Goal: Task Accomplishment & Management: Use online tool/utility

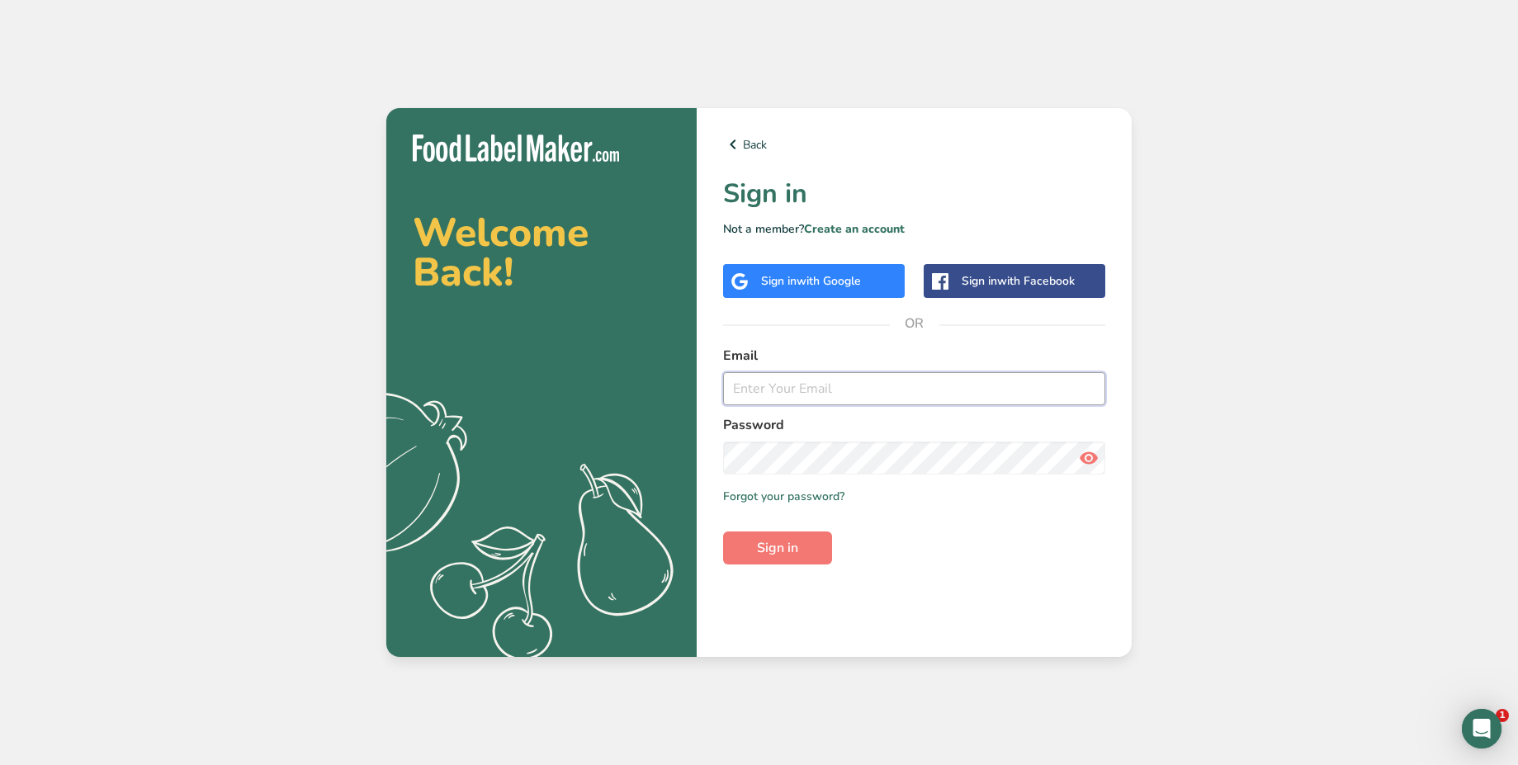
type input "test_2025_08_18_prod@test.com"
click at [850, 294] on div "Sign in with Google" at bounding box center [814, 281] width 182 height 34
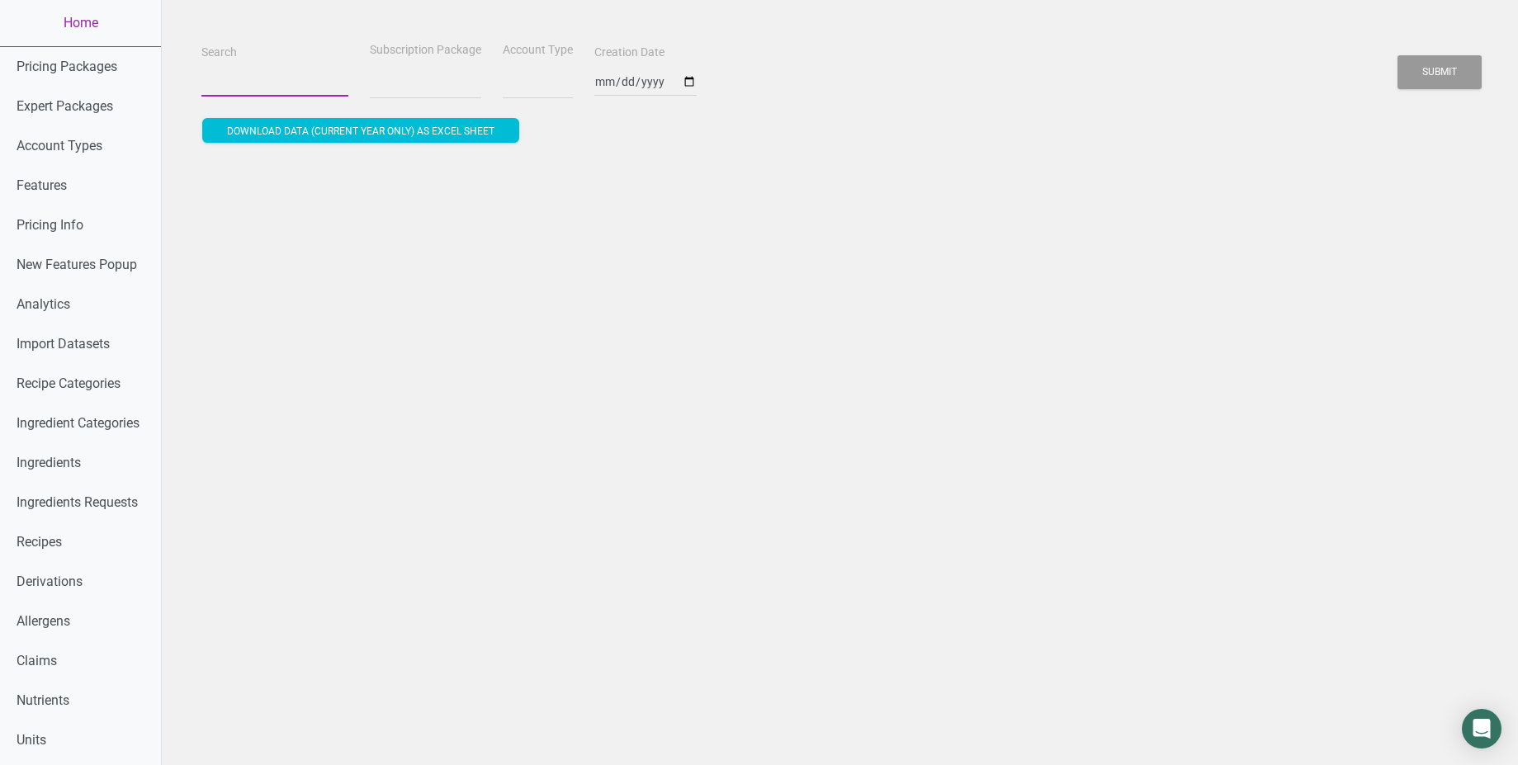
click at [237, 80] on input "Search" at bounding box center [274, 82] width 147 height 30
select select
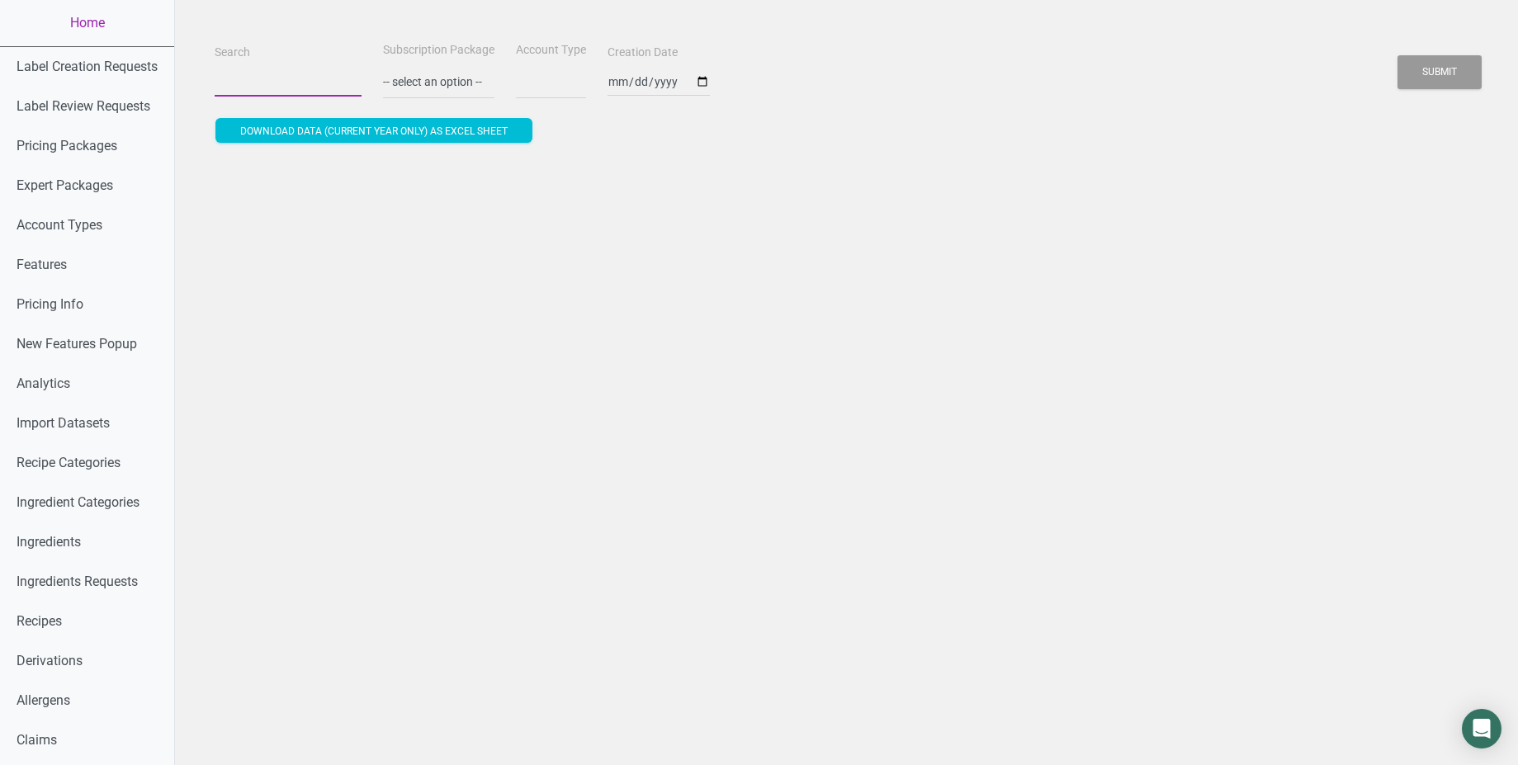
paste input "nelson.r@copiamllc.com"
type input "nelson.r@copiamllc.com"
select select
type input "nelson.r@copiamllc.com"
click at [1398, 55] on button "Submit" at bounding box center [1440, 72] width 84 height 34
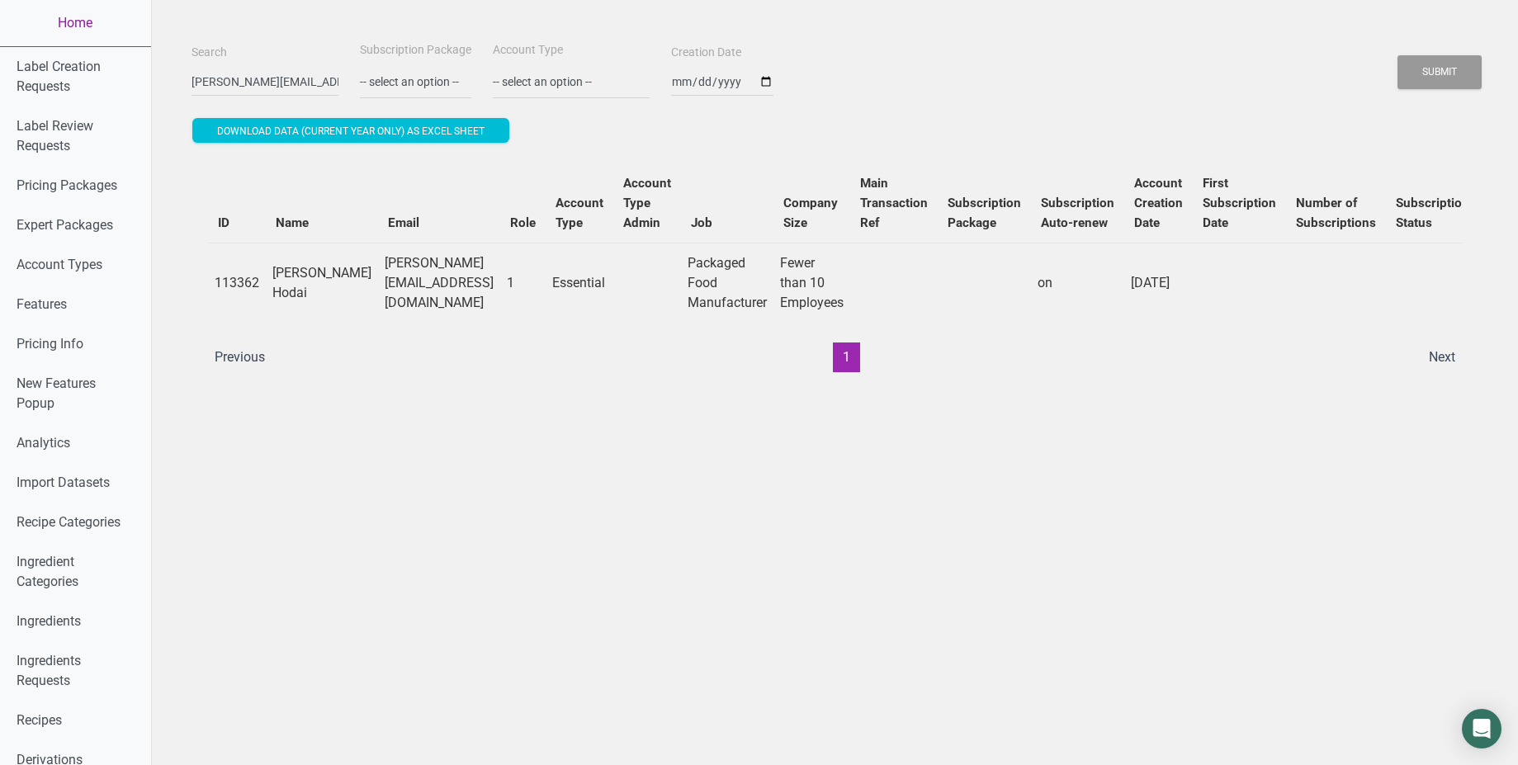
click at [86, 18] on link "Home" at bounding box center [75, 23] width 151 height 46
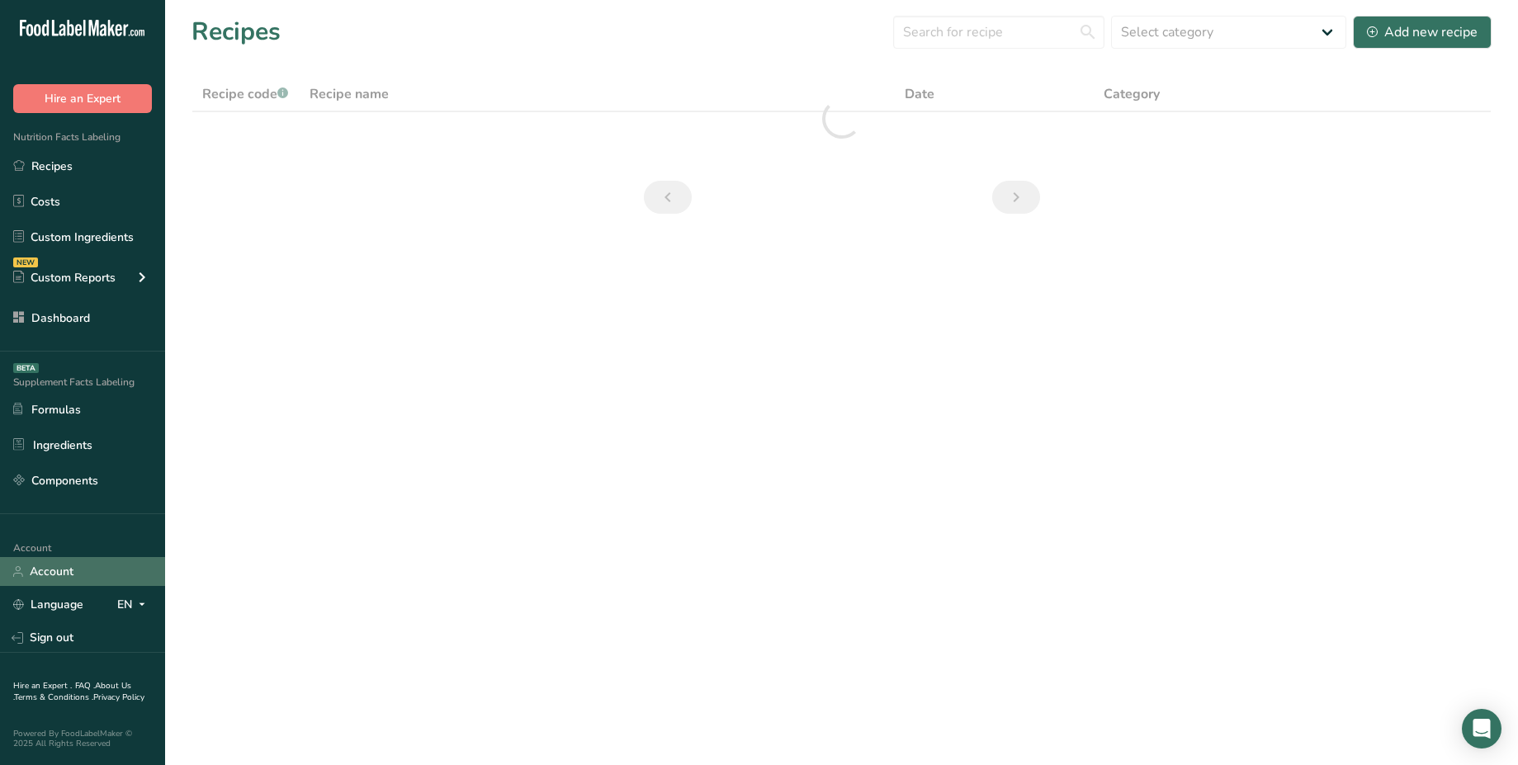
click at [69, 563] on link "Account" at bounding box center [82, 571] width 165 height 29
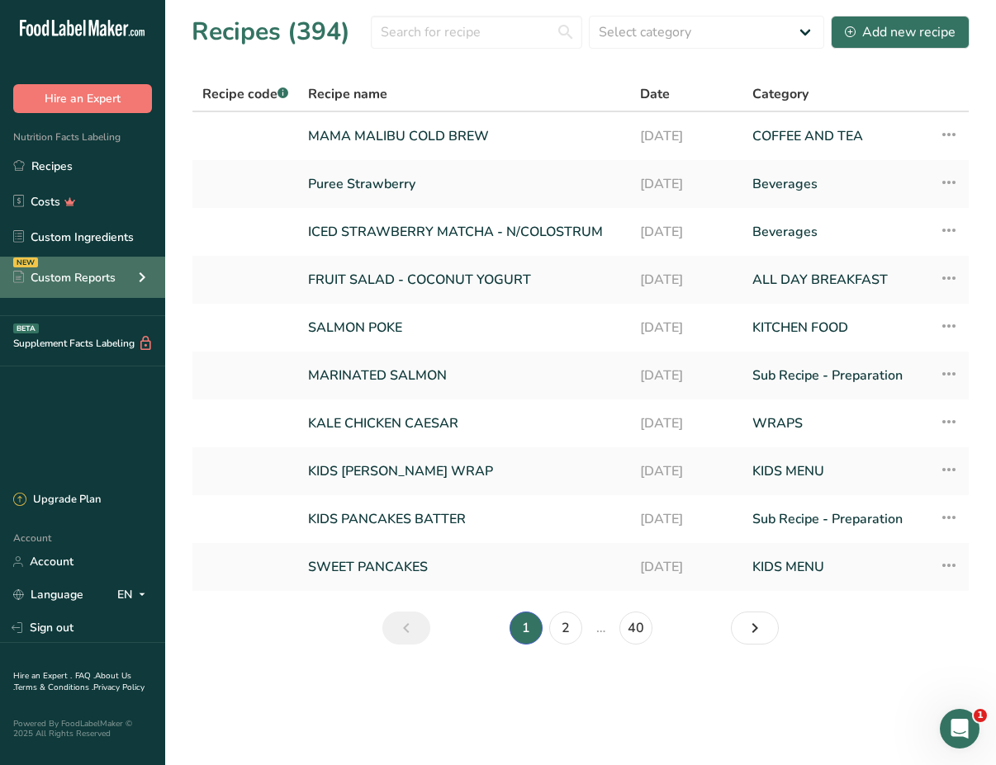
click at [83, 282] on div "Custom Reports" at bounding box center [64, 277] width 102 height 17
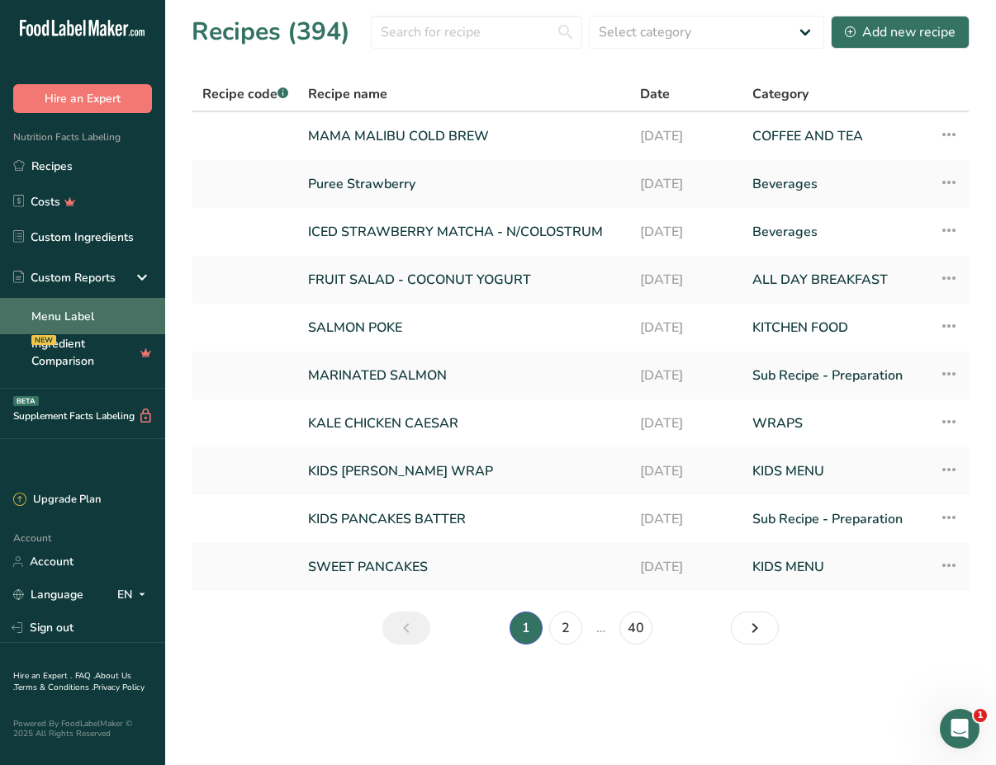
click at [114, 310] on link "Menu Label" at bounding box center [82, 316] width 165 height 36
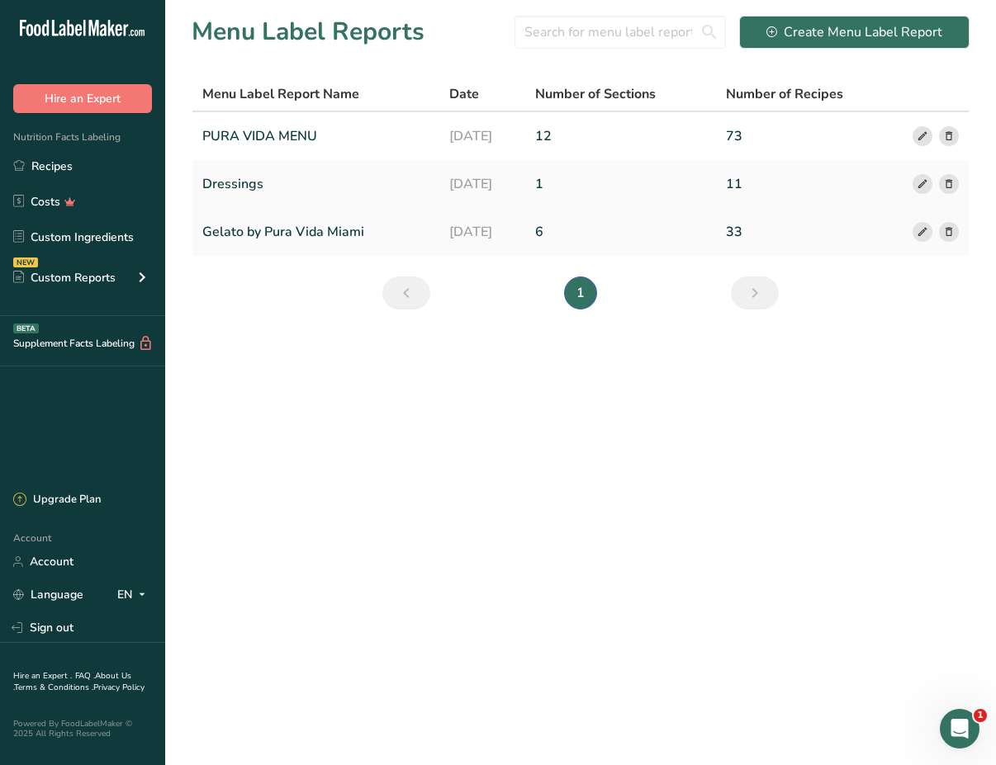
click at [922, 236] on icon at bounding box center [922, 232] width 12 height 17
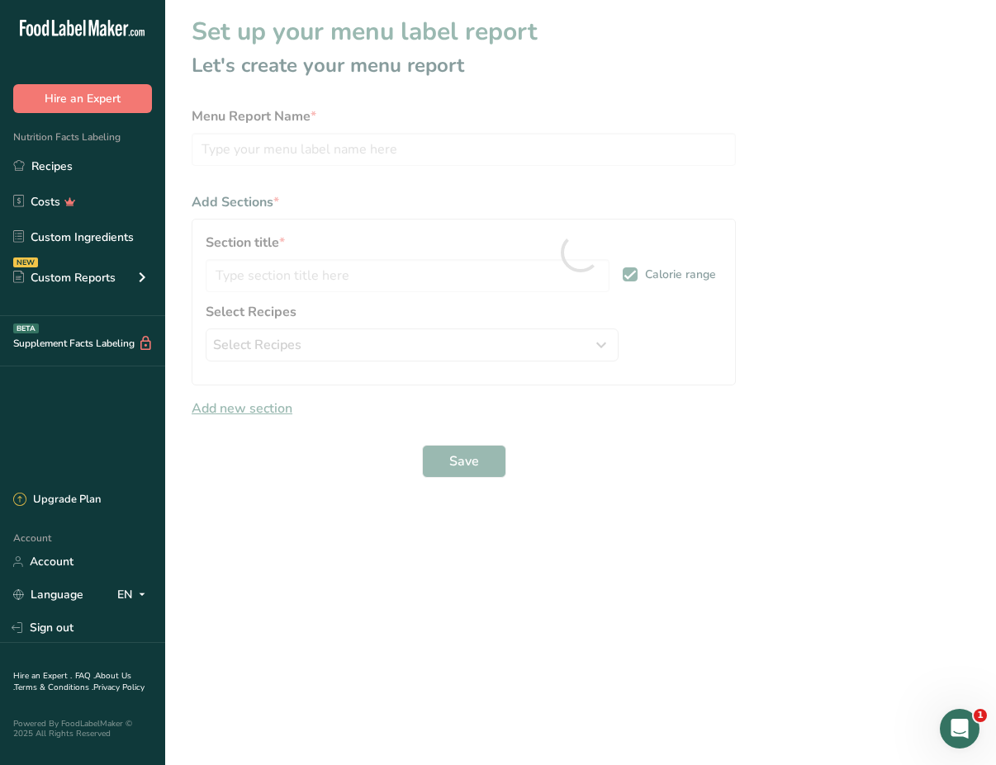
type input "Gelato by Pura Vida Miami"
type input "Gelato Scoops"
select select "0"
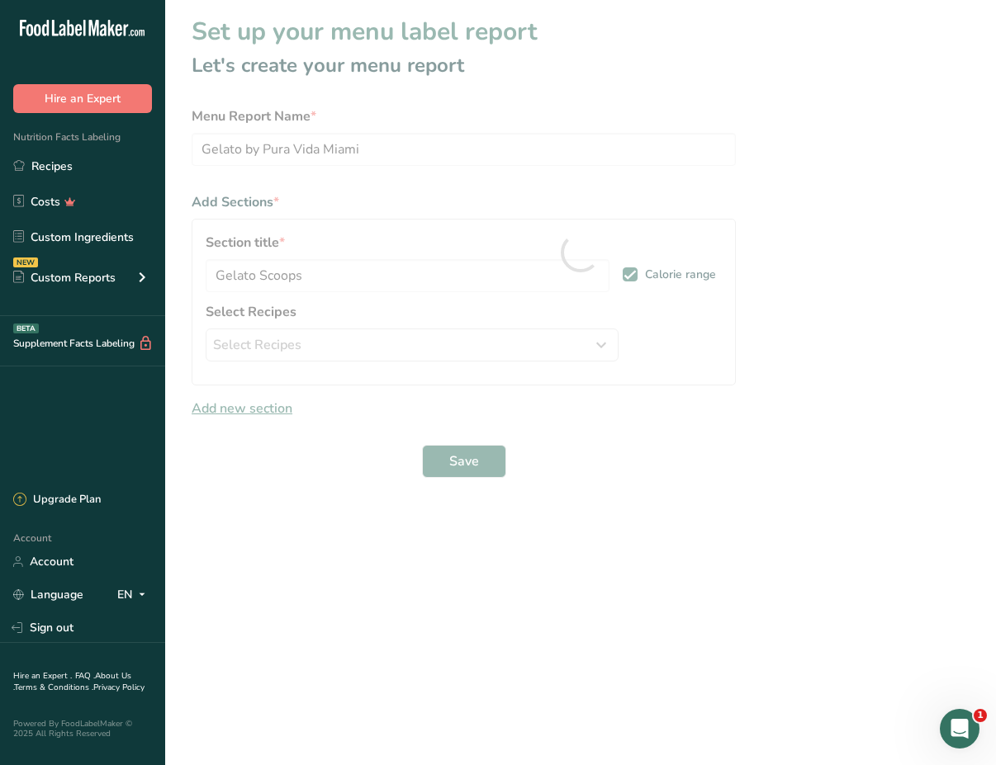
select select "0"
select select "package"
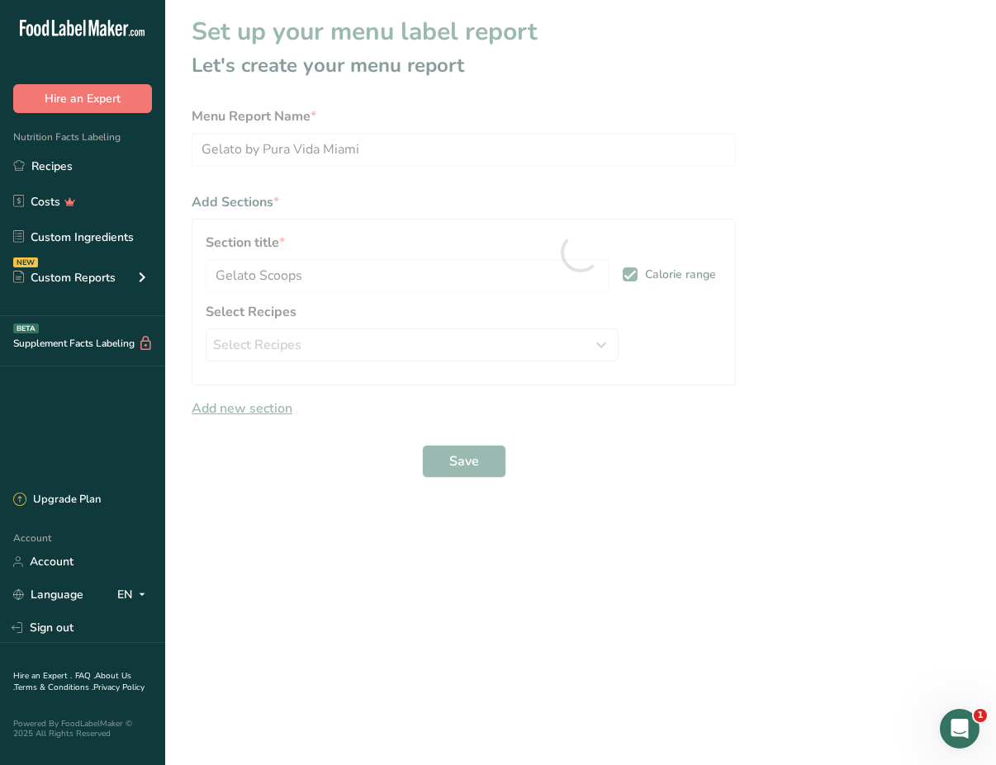
select select "package"
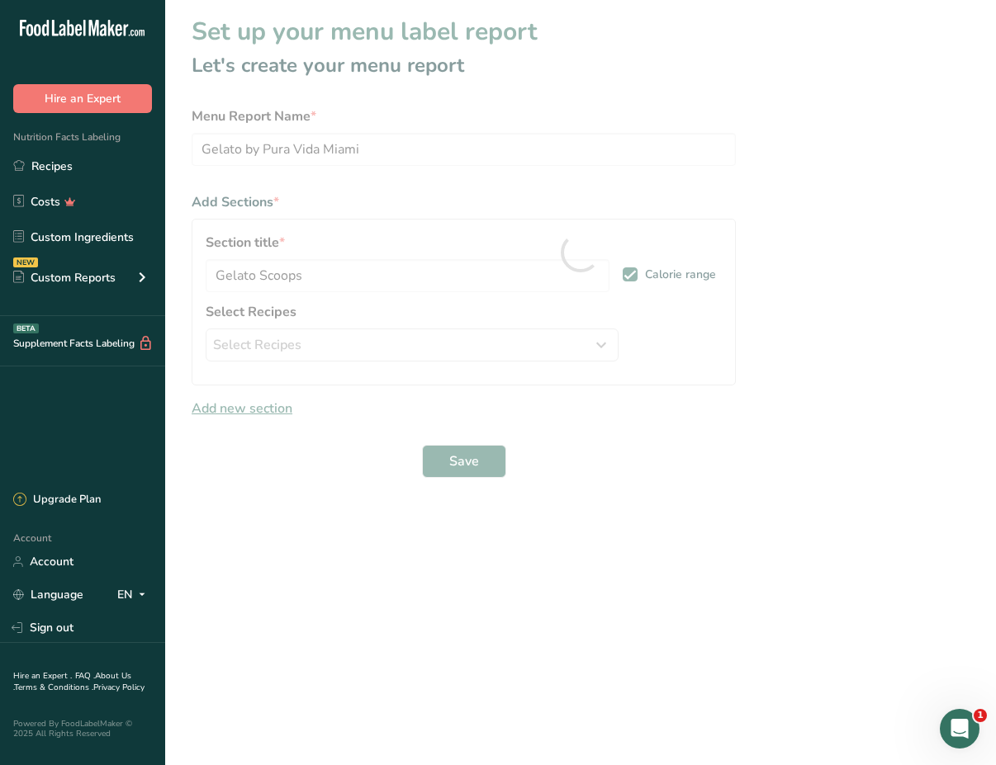
select select "package"
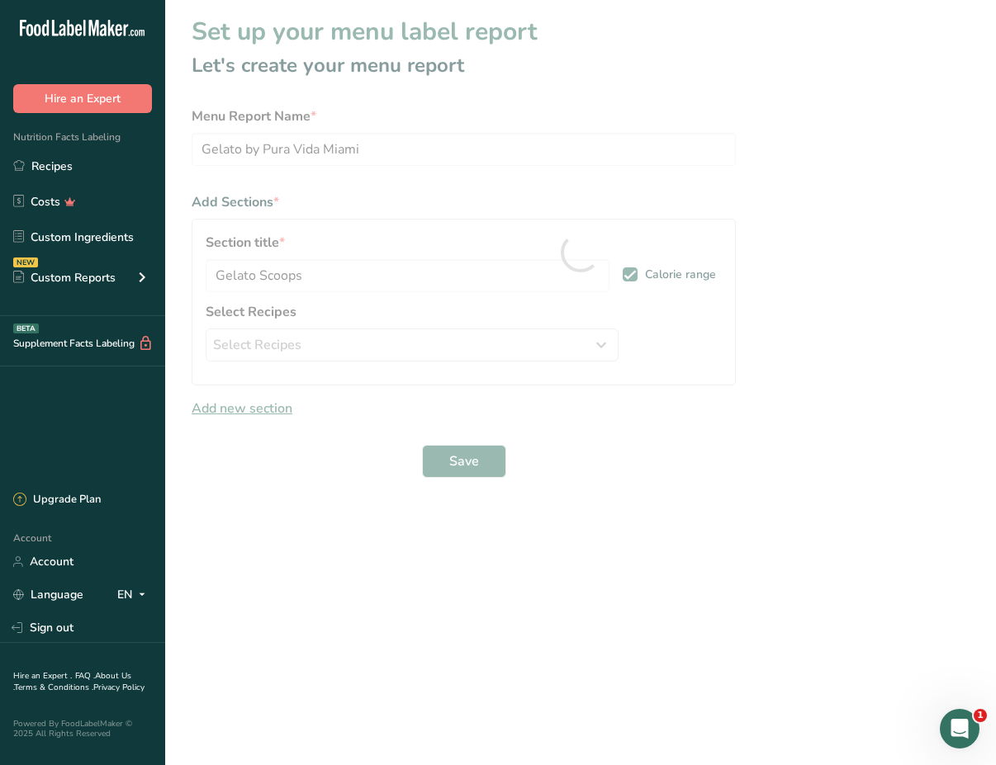
select select "package"
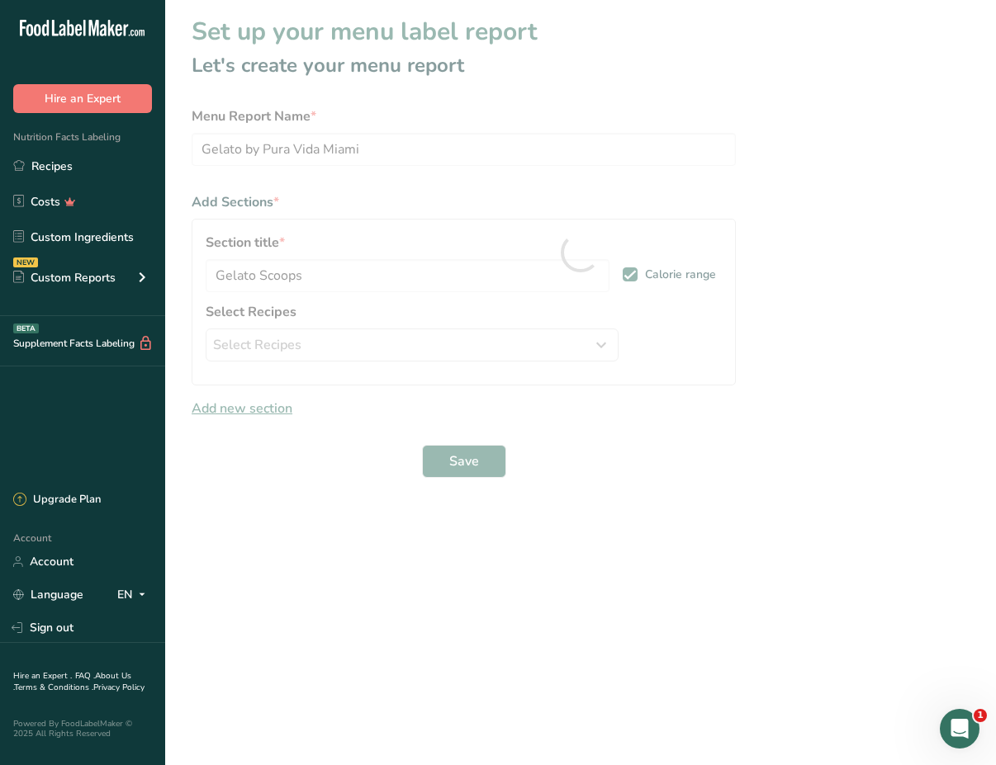
select select "0"
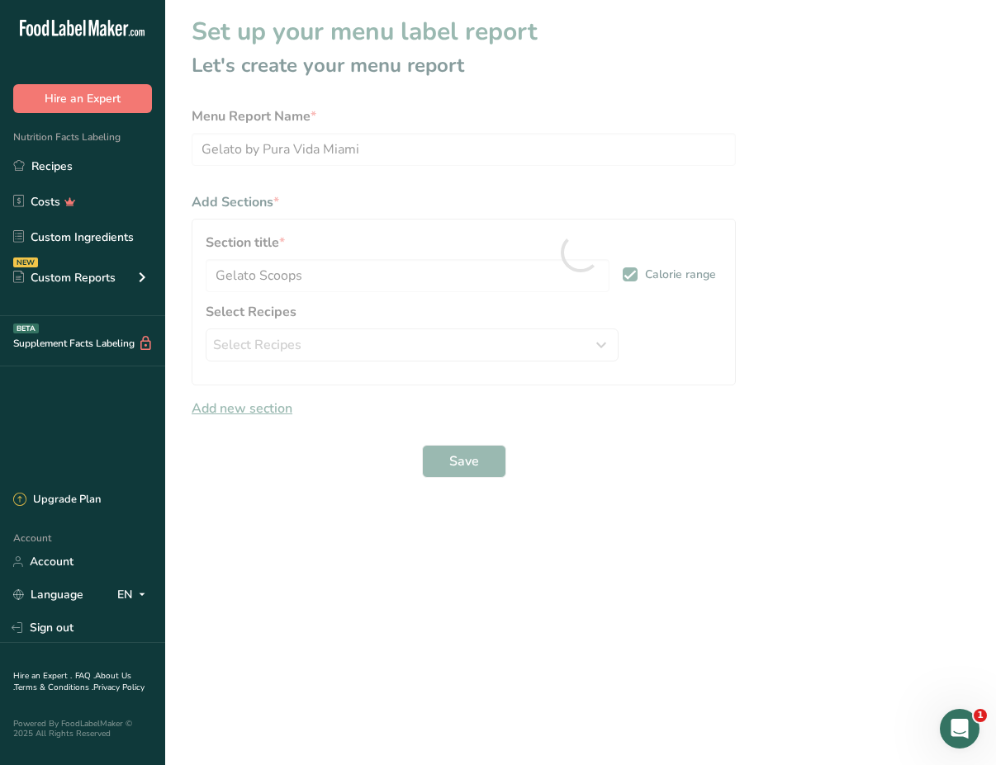
select select "0"
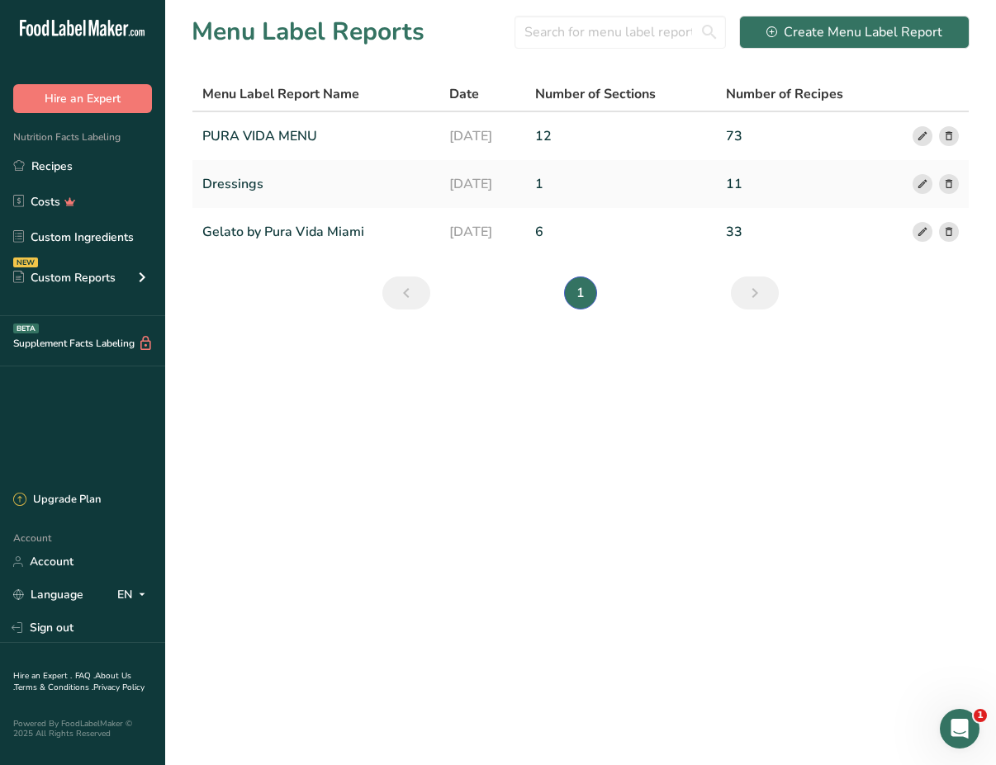
click at [661, 478] on main "Menu Label Reports Create Menu Label Report Menu Label Report Name Date Number …" at bounding box center [498, 382] width 996 height 765
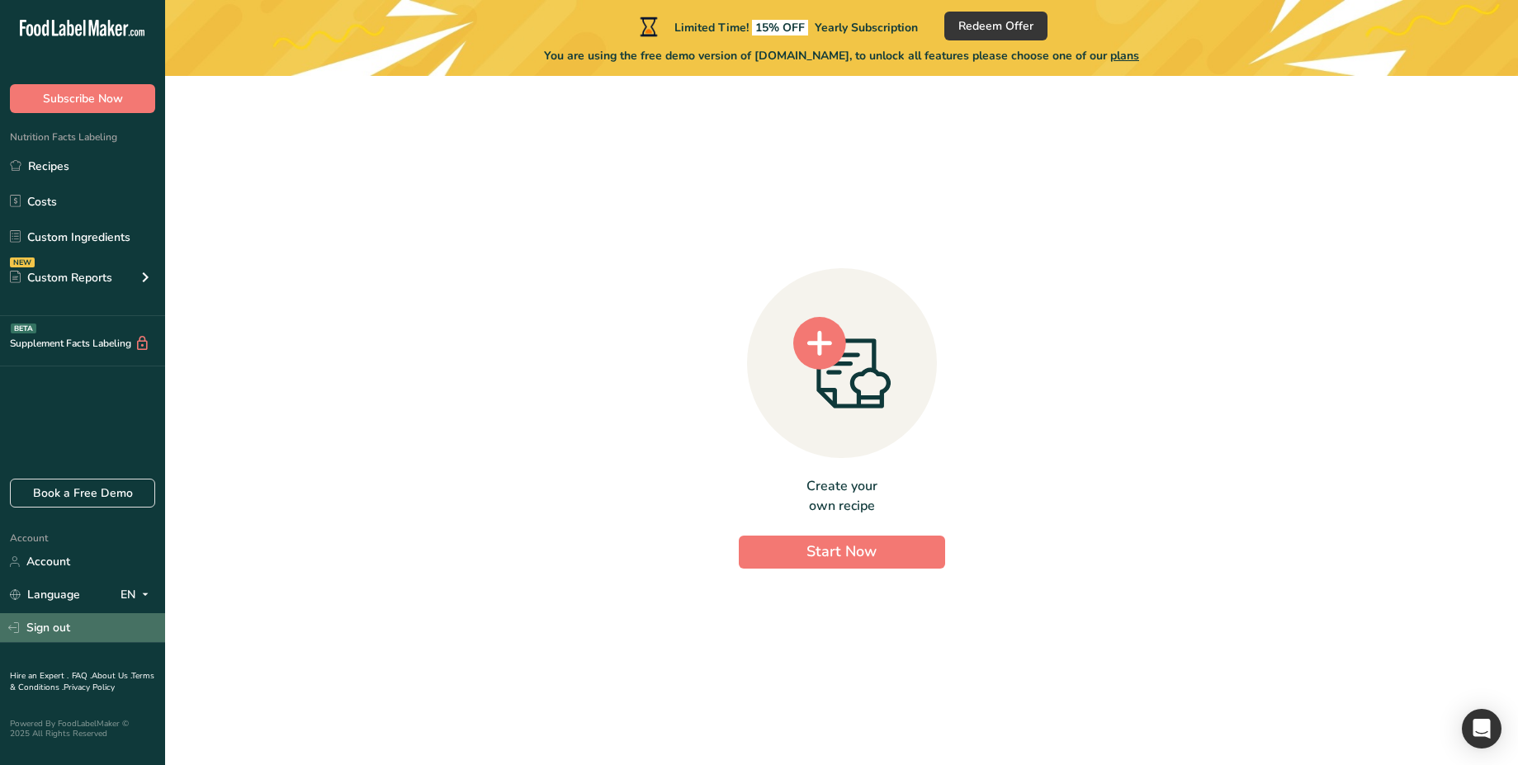
click at [61, 634] on link "Sign out" at bounding box center [82, 627] width 165 height 29
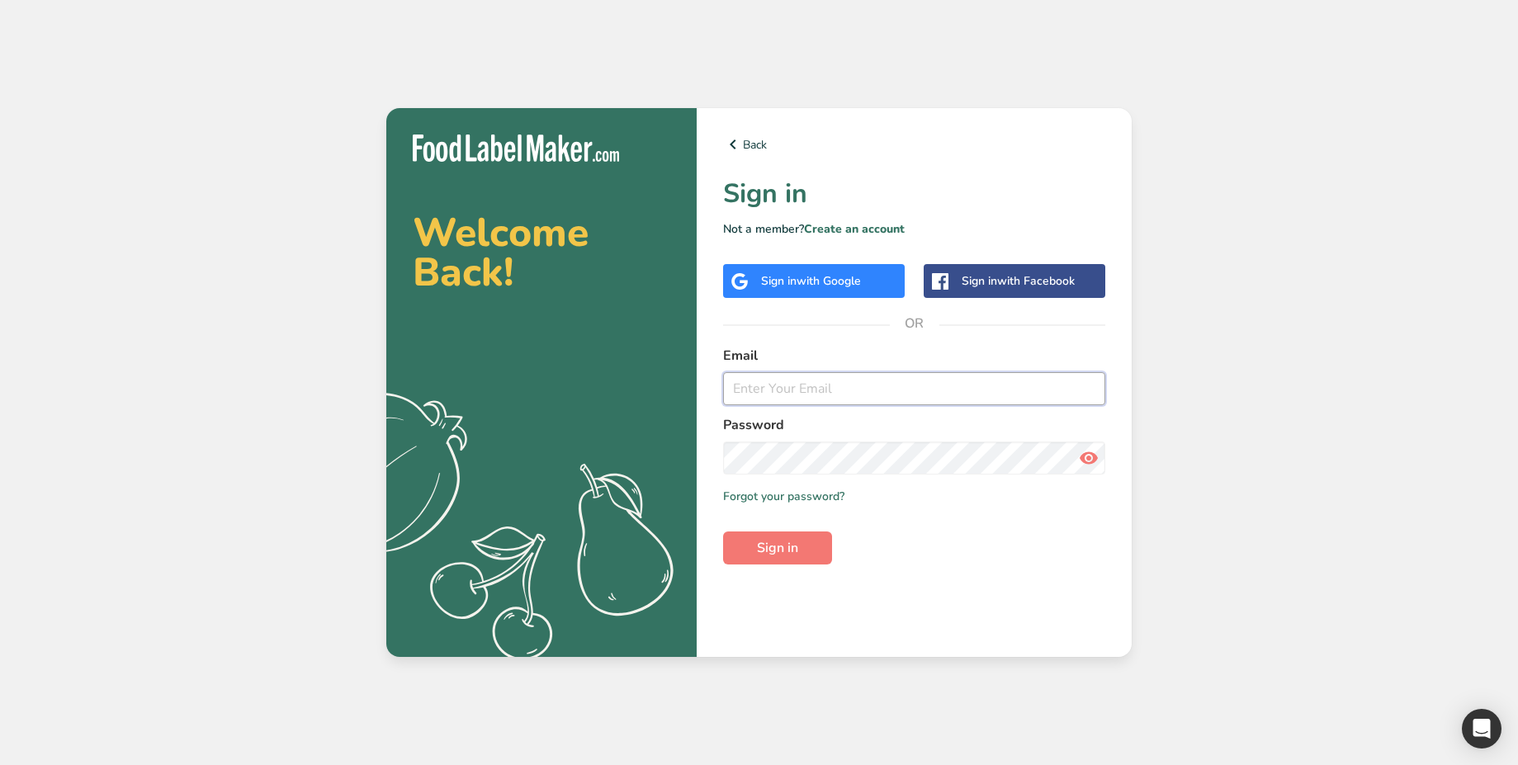
type input "test_2025_08_12@test.com"
click at [856, 285] on span "with Google" at bounding box center [829, 281] width 64 height 16
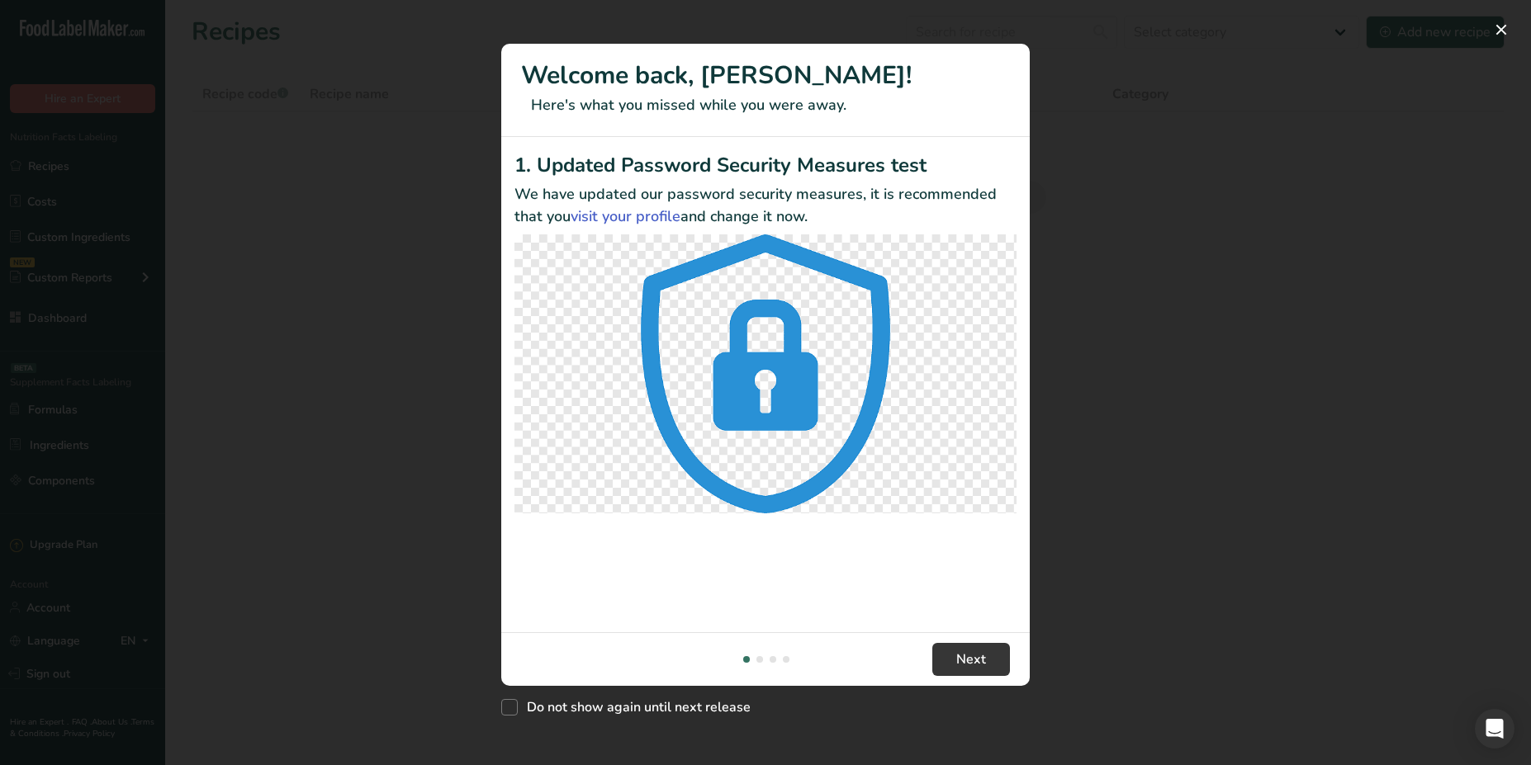
click at [305, 496] on div "New Features" at bounding box center [765, 382] width 1531 height 765
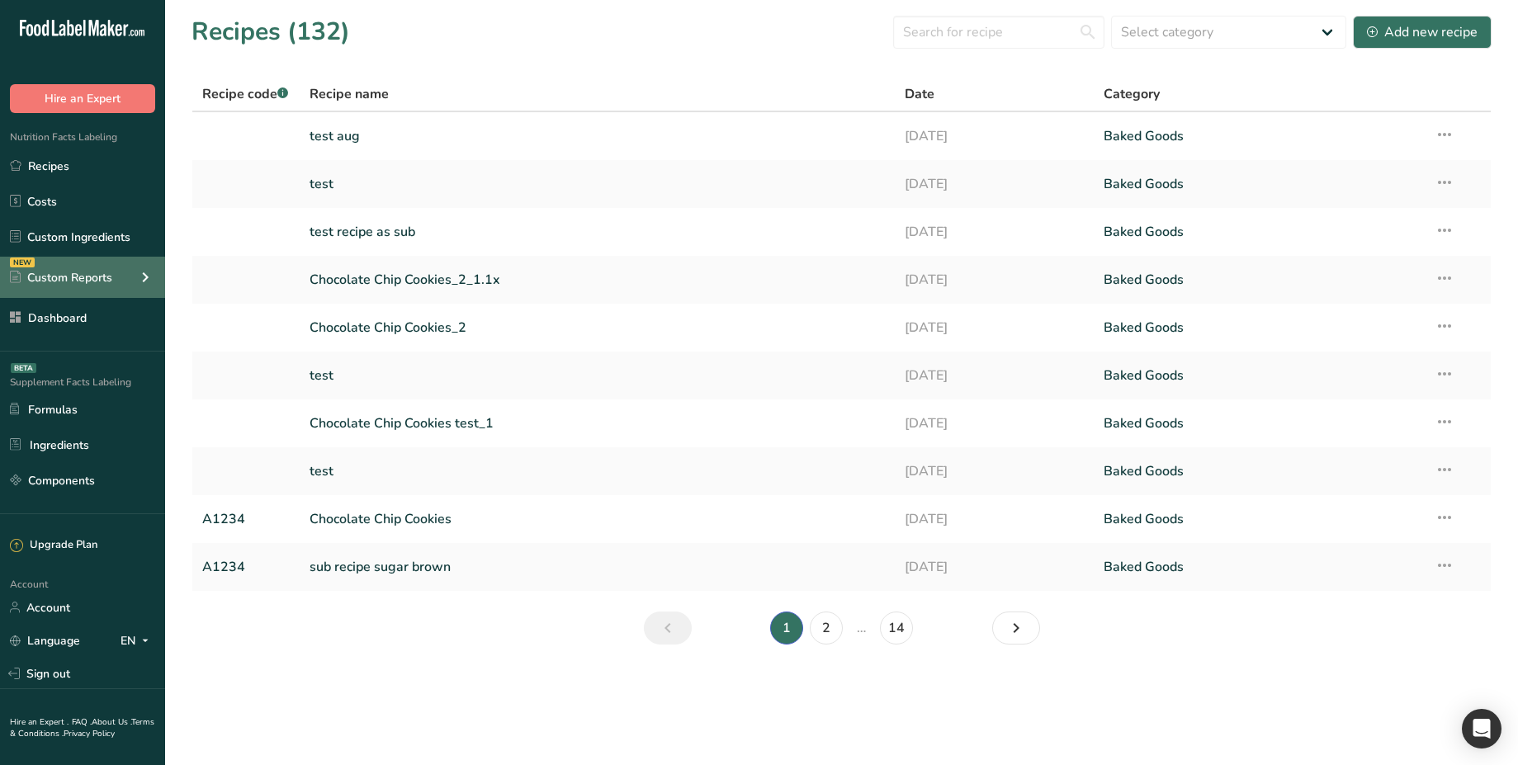
click at [94, 269] on div "Custom Reports" at bounding box center [61, 277] width 102 height 17
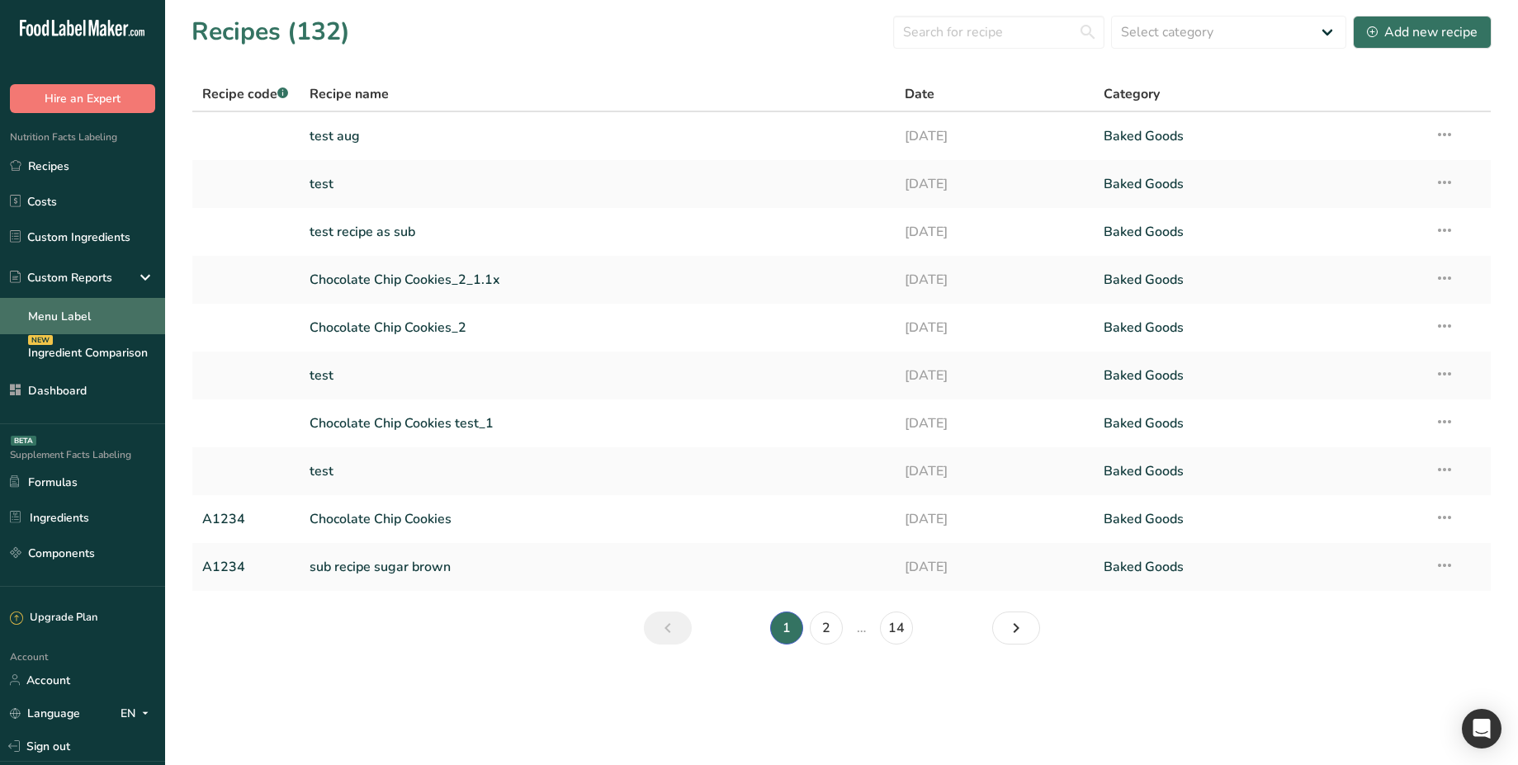
click at [73, 330] on link "Menu Label" at bounding box center [82, 316] width 165 height 36
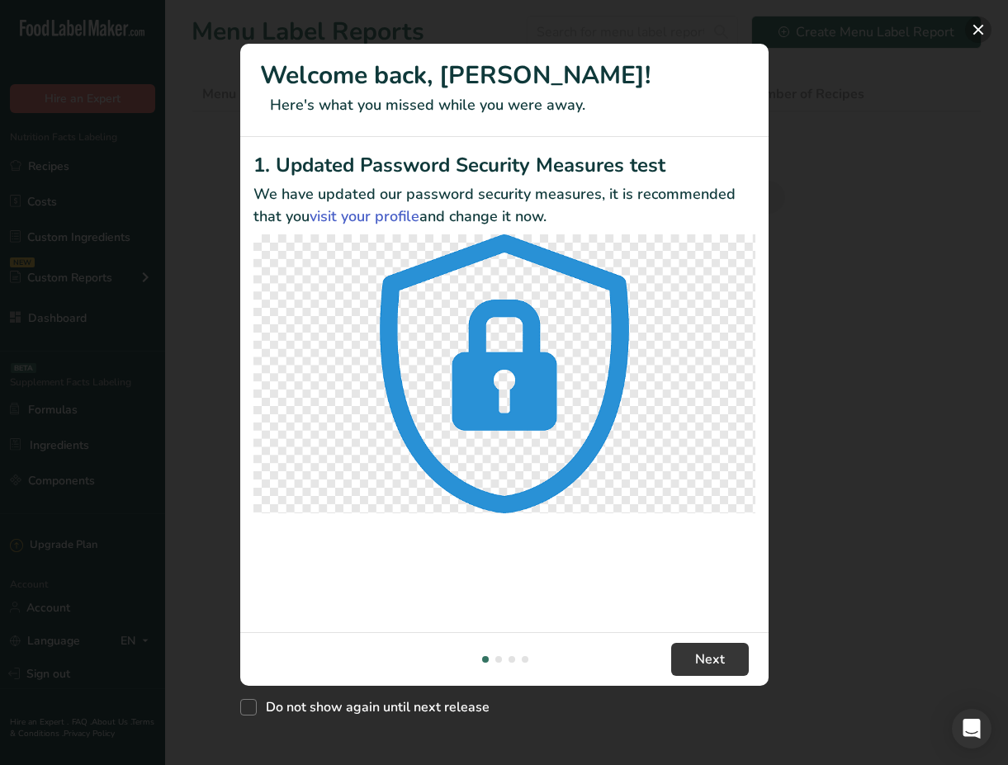
click at [976, 31] on button "New Features" at bounding box center [978, 30] width 26 height 26
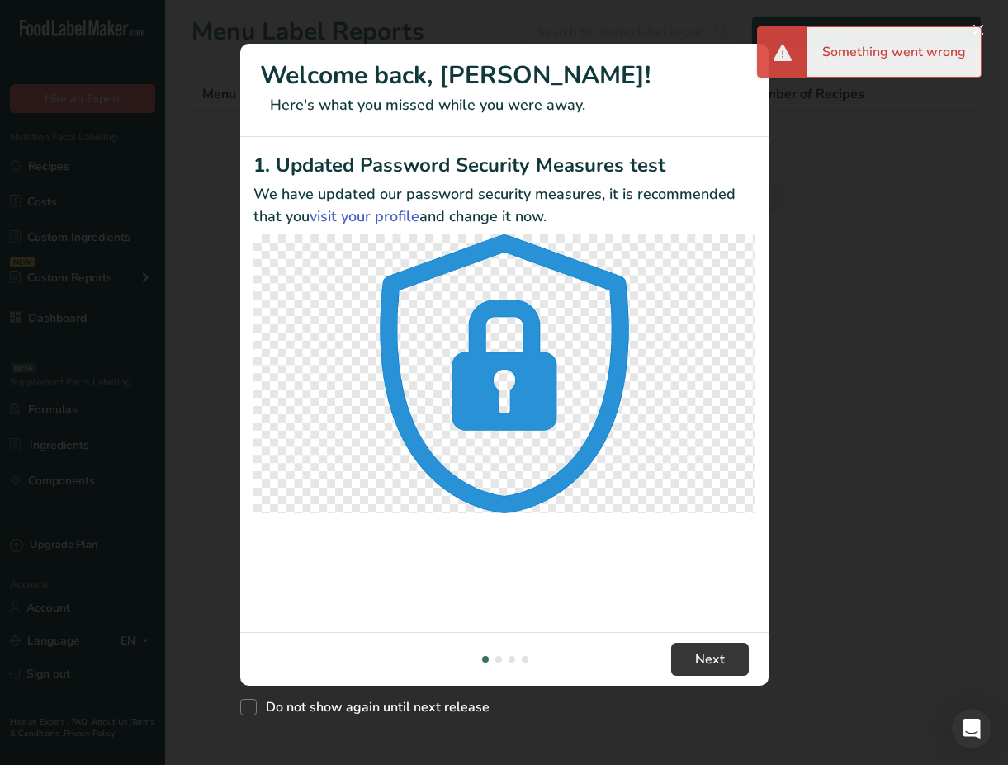
click at [978, 34] on div "Something went wrong" at bounding box center [893, 52] width 173 height 50
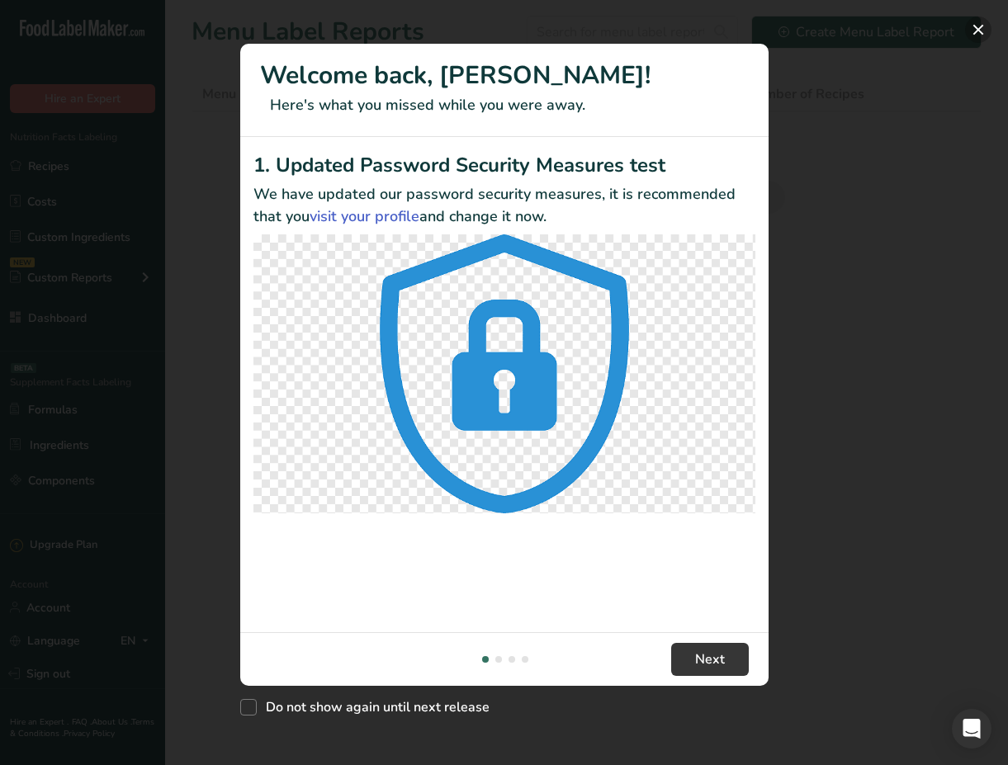
click at [985, 31] on button "New Features" at bounding box center [978, 30] width 26 height 26
click at [983, 37] on button "New Features" at bounding box center [978, 30] width 26 height 26
click at [976, 28] on button "New Features" at bounding box center [978, 30] width 26 height 26
click at [922, 266] on div "New Features" at bounding box center [504, 382] width 1008 height 765
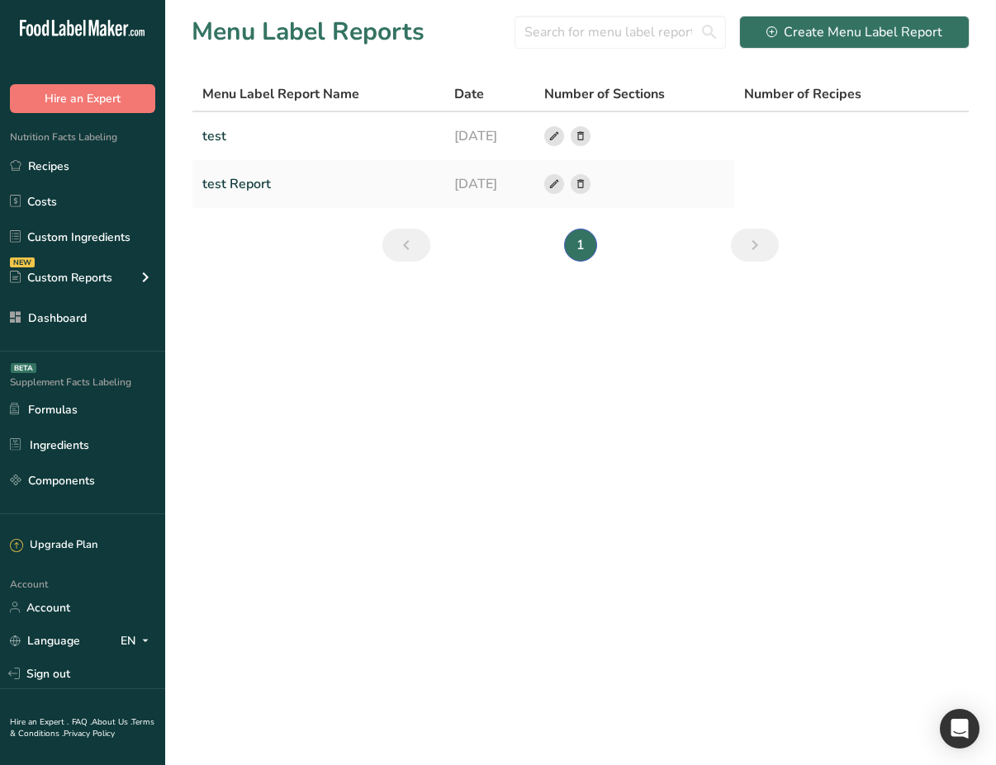
click at [342, 33] on h1 "Menu Label Reports" at bounding box center [308, 31] width 233 height 37
copy div "Menu Label Reports"
click at [560, 189] on icon at bounding box center [554, 184] width 12 height 17
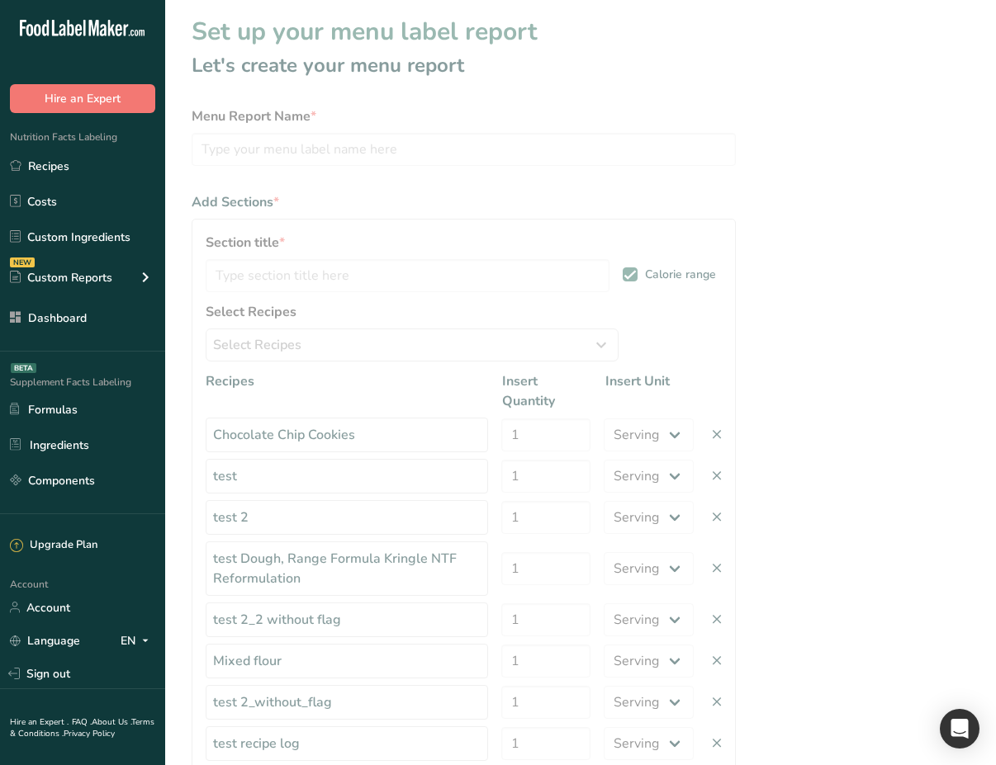
type input "test Report"
type input "test"
